Goal: Information Seeking & Learning: Learn about a topic

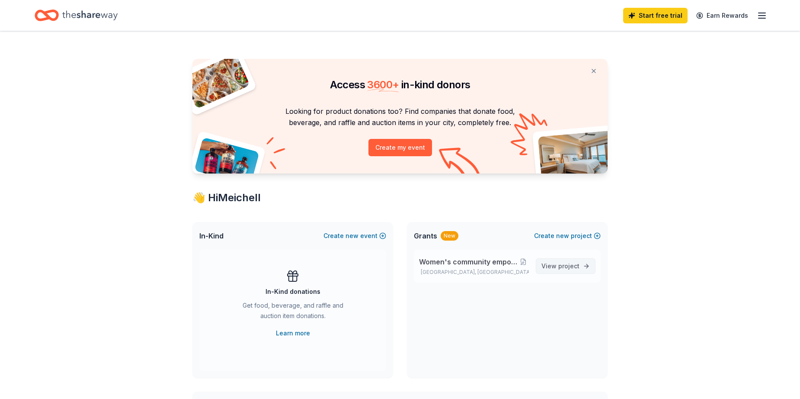
click at [576, 266] on span "project" at bounding box center [568, 265] width 21 height 7
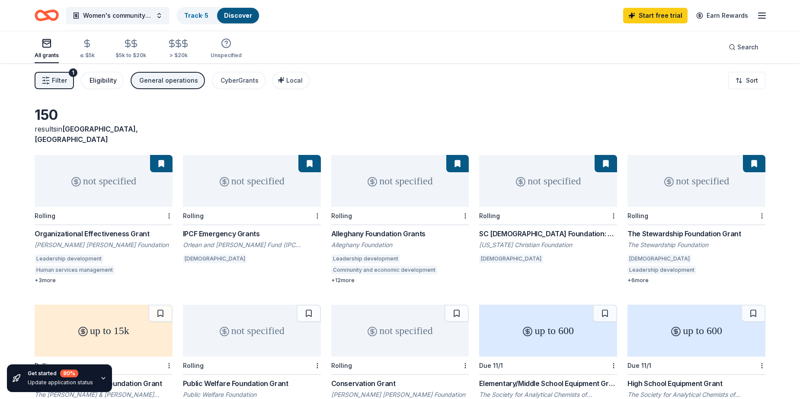
click at [100, 80] on div "Eligibility" at bounding box center [103, 80] width 27 height 10
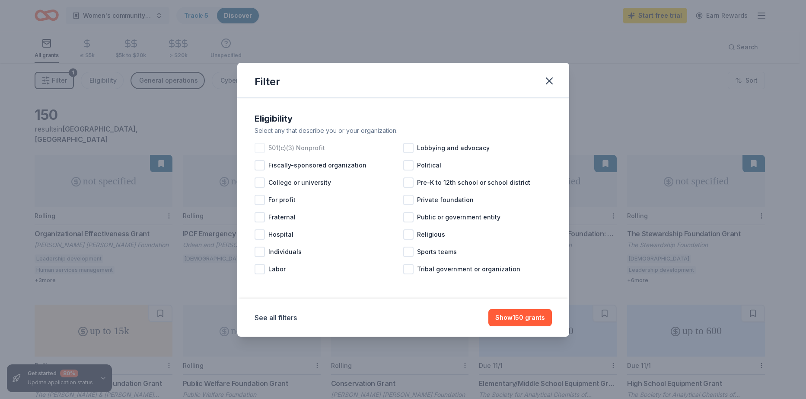
click at [257, 148] on div at bounding box center [260, 148] width 10 height 10
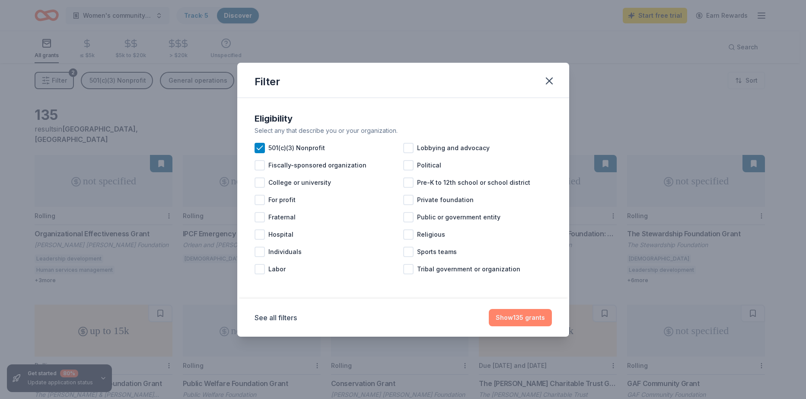
click at [513, 320] on button "Show 135 grants" at bounding box center [520, 317] width 63 height 17
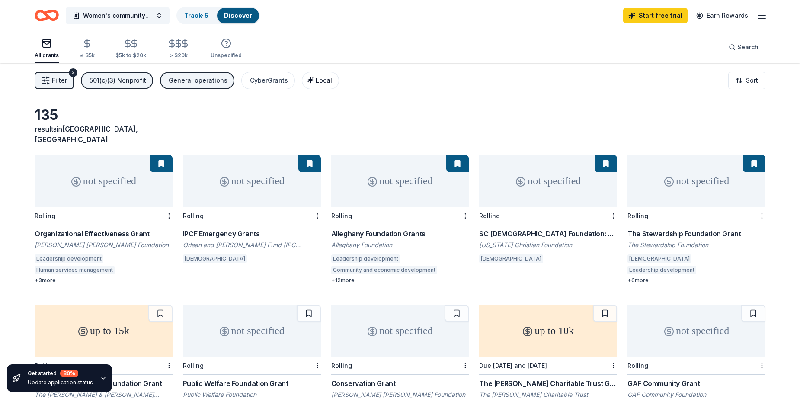
click at [317, 81] on span "Local" at bounding box center [324, 80] width 16 height 7
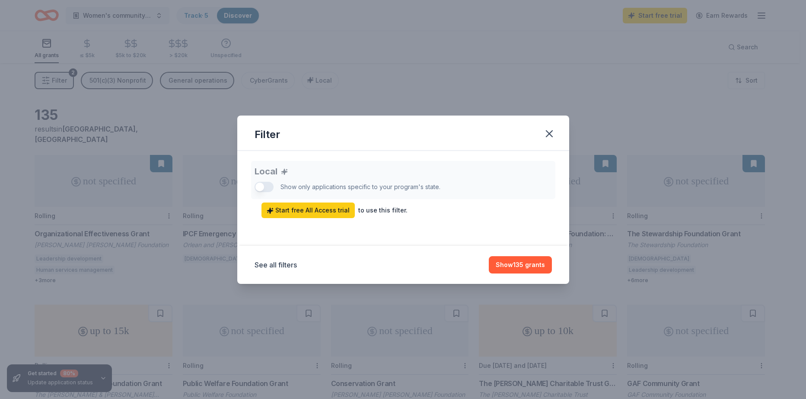
click at [257, 186] on div "Local Show only applications specific to your program's state. Start free All A…" at bounding box center [404, 189] width 298 height 57
drag, startPoint x: 268, startPoint y: 189, endPoint x: 286, endPoint y: 191, distance: 18.2
click at [275, 189] on div "Local Show only applications specific to your program's state. Start free All A…" at bounding box center [404, 189] width 298 height 57
click at [370, 213] on div "to use this filter." at bounding box center [382, 210] width 49 height 10
click at [370, 211] on div "to use this filter." at bounding box center [382, 210] width 49 height 10
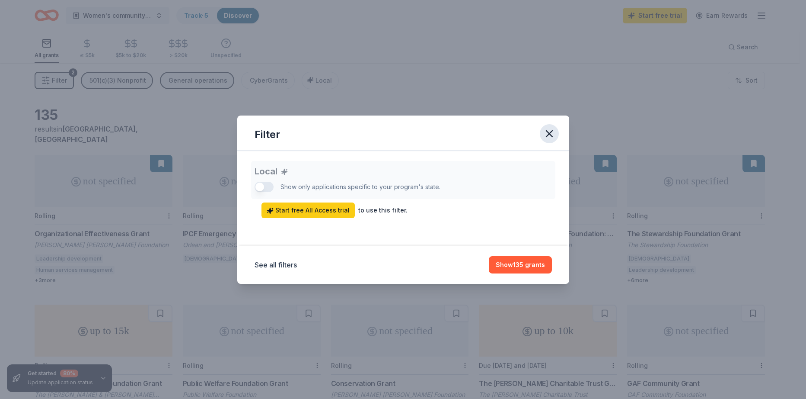
click at [546, 132] on icon "button" at bounding box center [550, 134] width 12 height 12
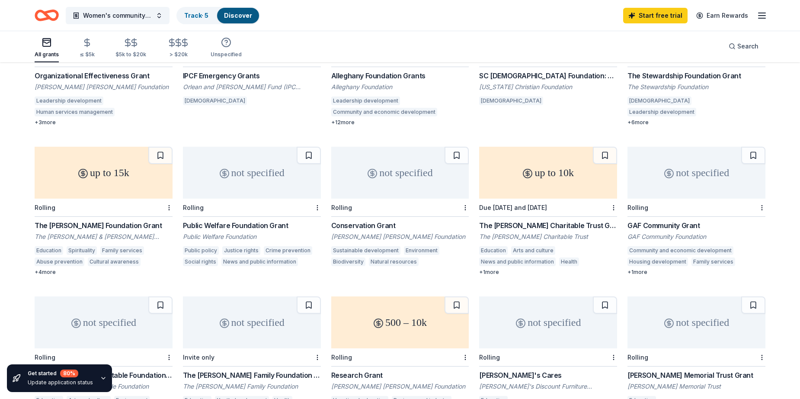
scroll to position [173, 0]
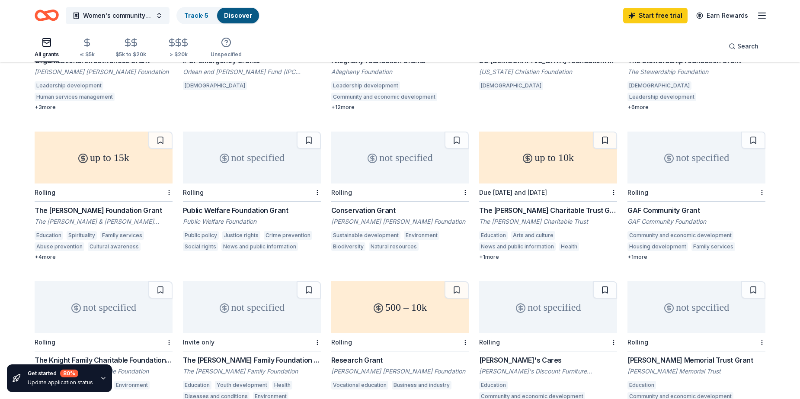
click at [90, 205] on div "The [PERSON_NAME] Foundation Grant" at bounding box center [104, 210] width 138 height 10
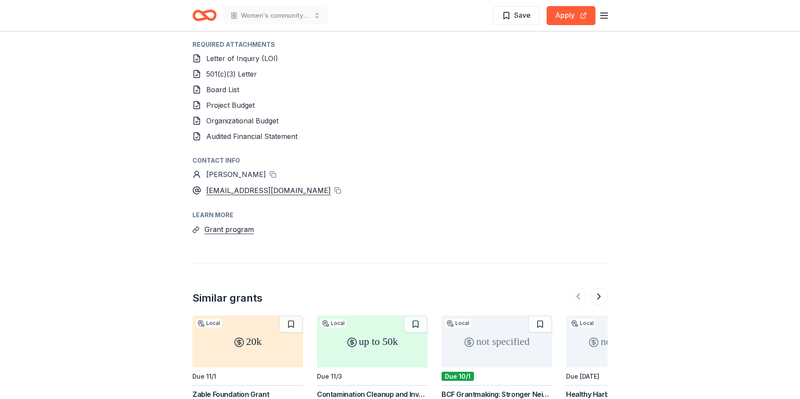
scroll to position [908, 0]
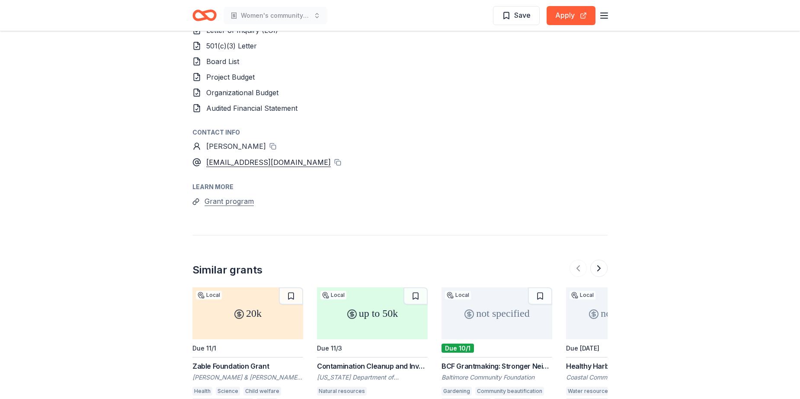
click at [233, 195] on button "Grant program" at bounding box center [229, 200] width 49 height 11
